Goal: Task Accomplishment & Management: Use online tool/utility

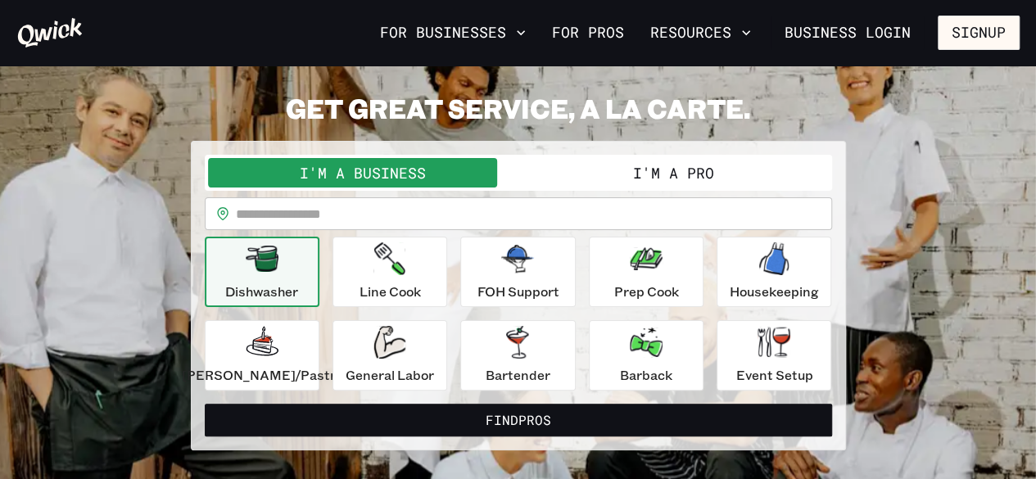
scroll to position [82, 0]
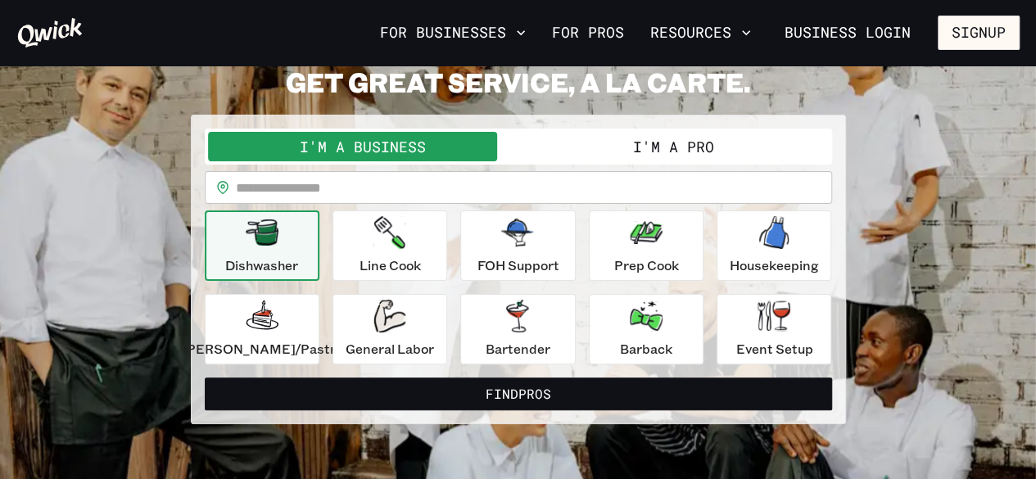
click at [735, 154] on button "I'm a Pro" at bounding box center [673, 146] width 310 height 29
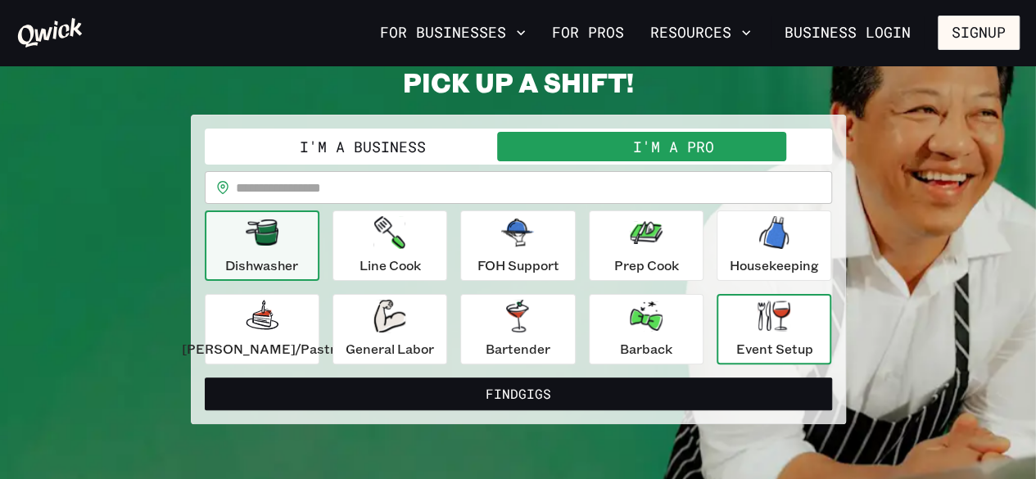
click at [756, 342] on p "Event Setup" at bounding box center [773, 349] width 77 height 20
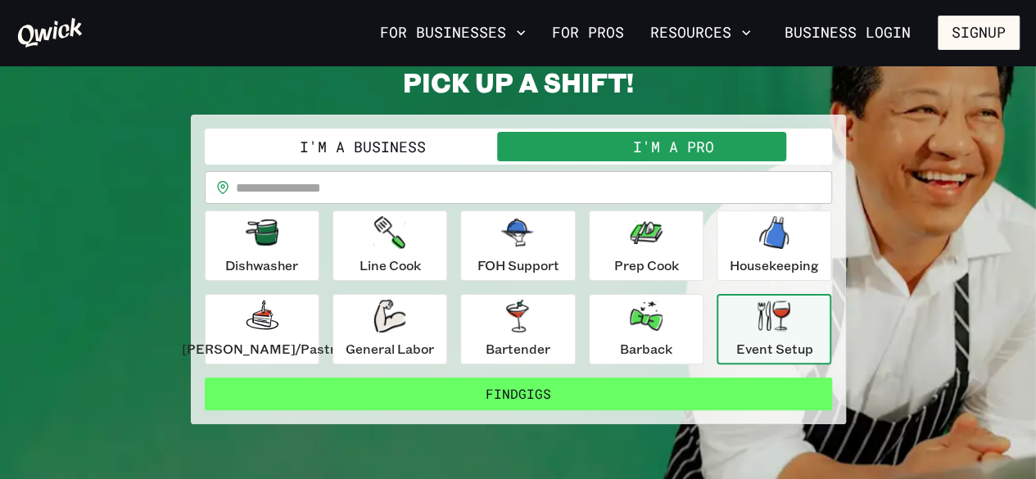
click at [542, 391] on button "Find Gigs" at bounding box center [518, 394] width 627 height 33
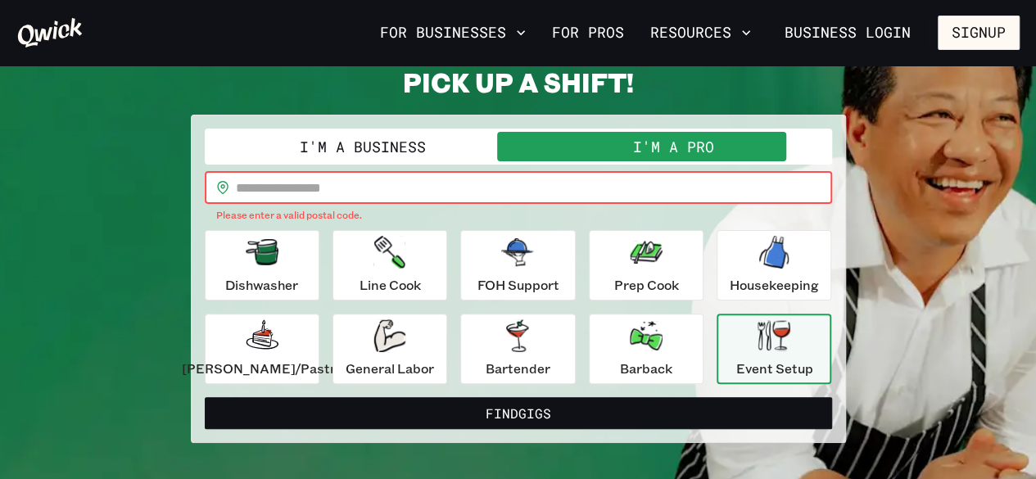
click at [342, 196] on input "text" at bounding box center [534, 187] width 596 height 33
type input "*****"
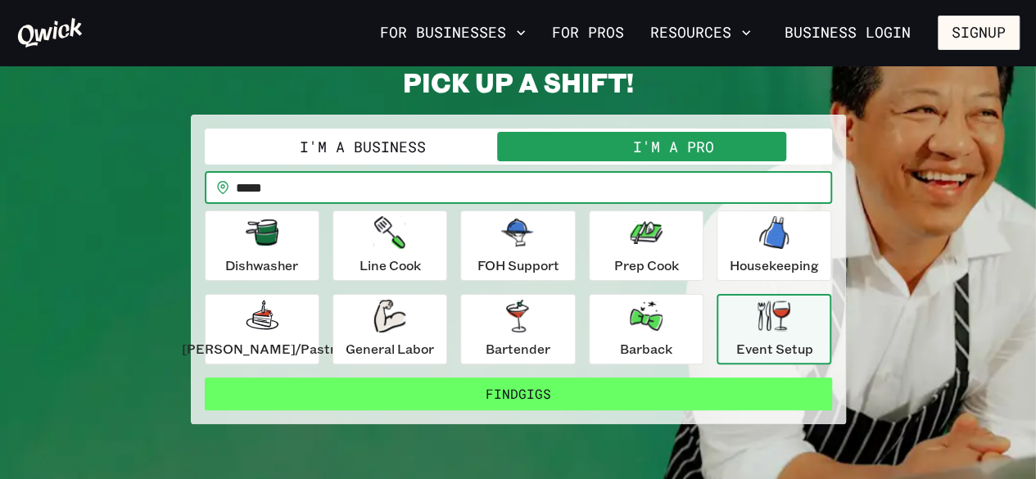
click at [557, 379] on button "Find Gigs" at bounding box center [518, 394] width 627 height 33
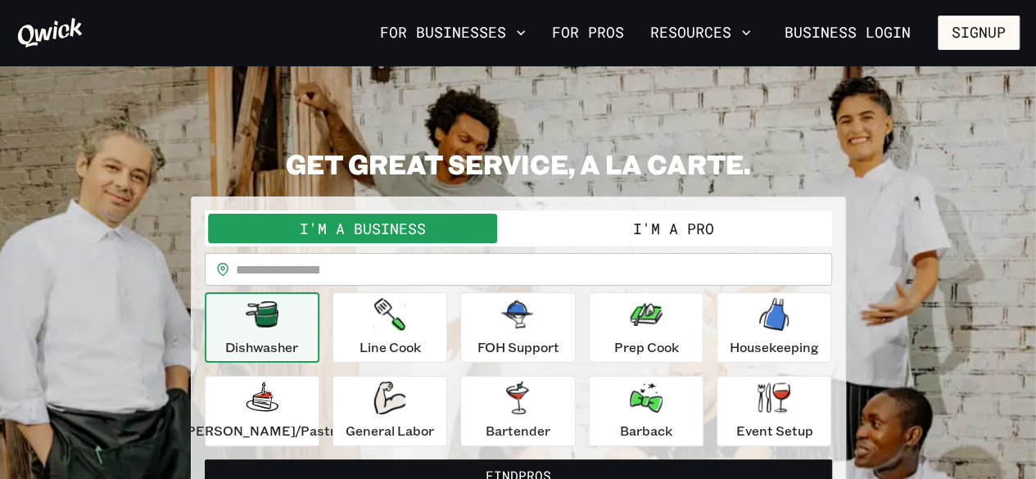
scroll to position [82, 0]
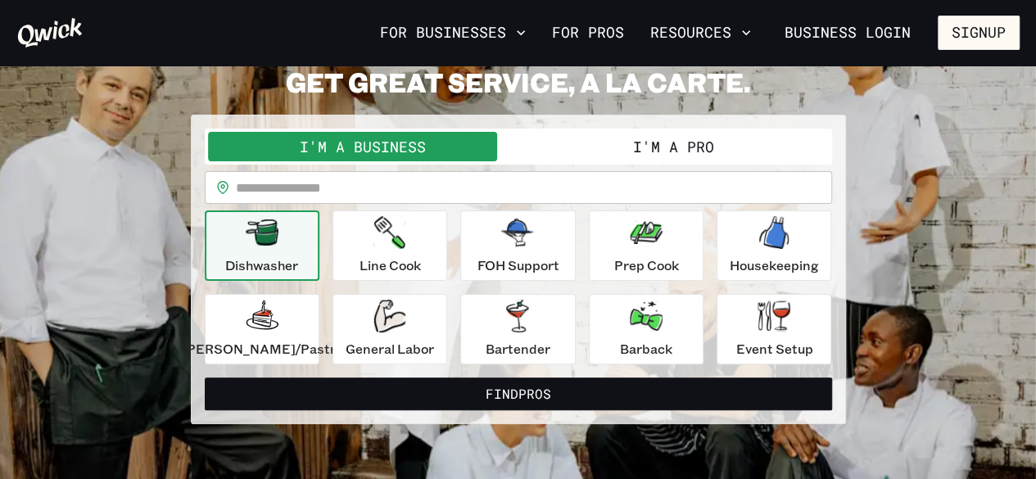
click at [680, 142] on button "I'm a Pro" at bounding box center [673, 146] width 310 height 29
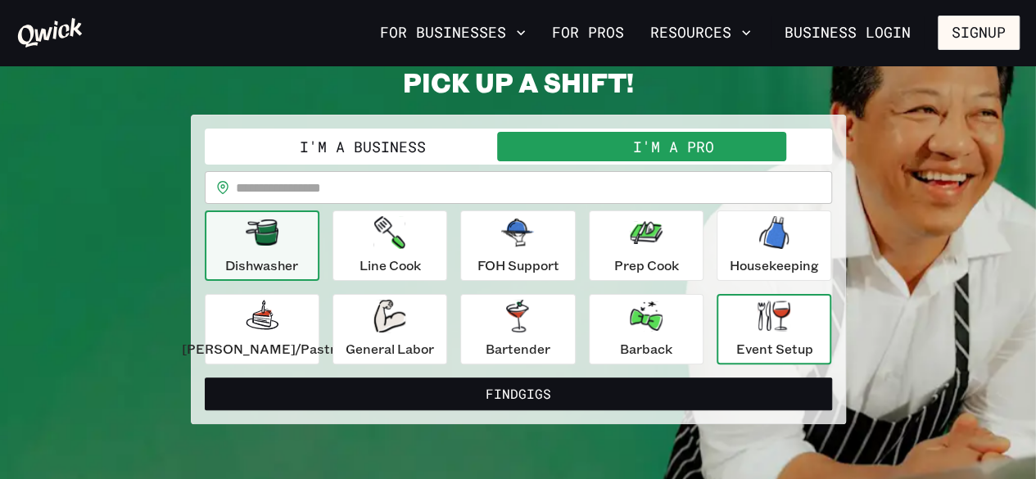
click at [767, 330] on icon "button" at bounding box center [774, 316] width 33 height 30
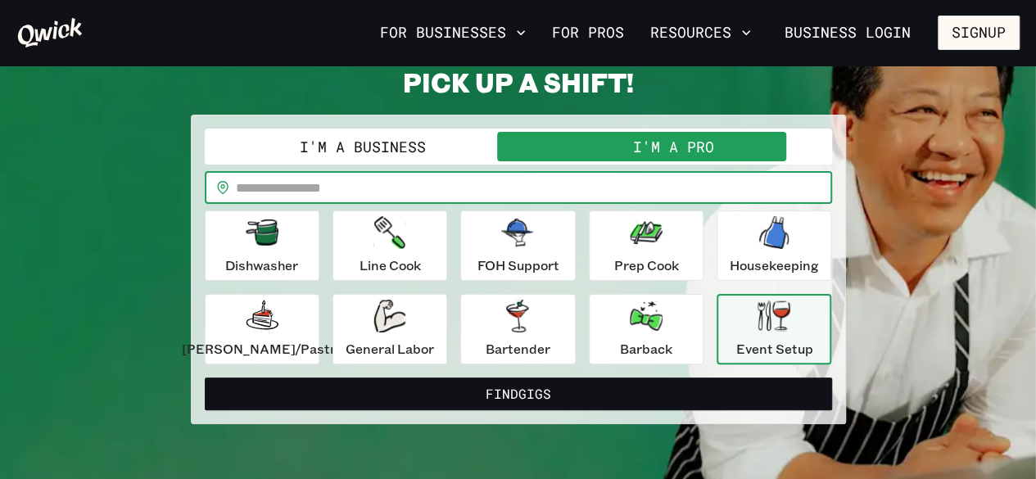
click at [391, 183] on input "text" at bounding box center [534, 187] width 596 height 33
type input "*****"
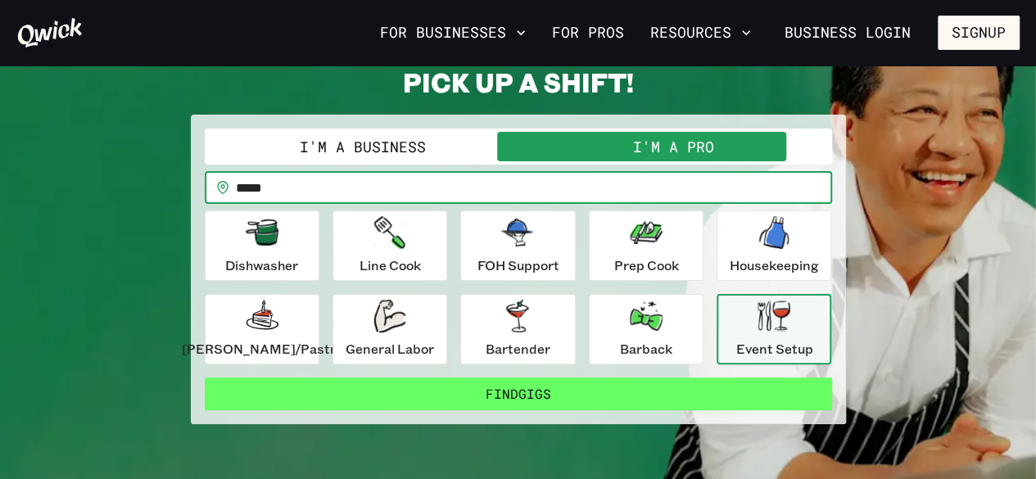
click at [565, 391] on button "Find Gigs" at bounding box center [518, 394] width 627 height 33
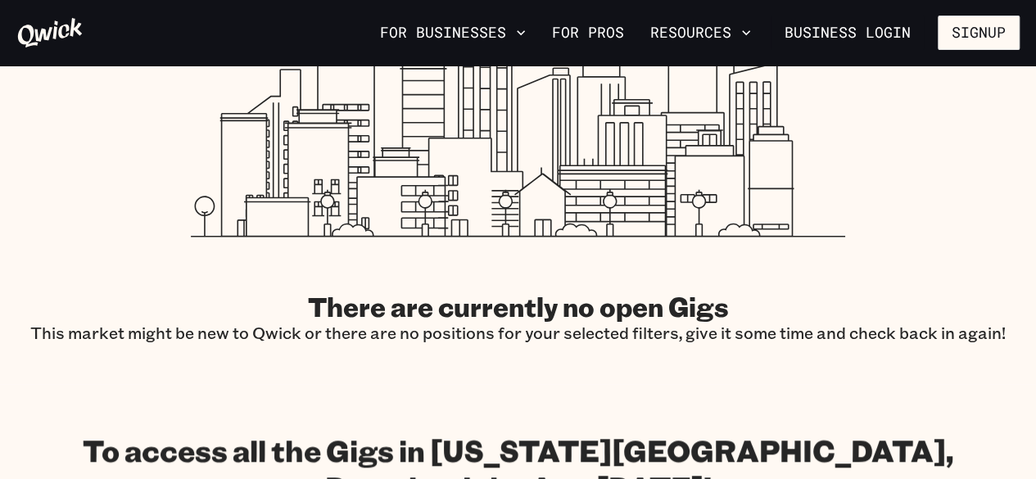
scroll to position [491, 0]
